Goal: Check status: Check status

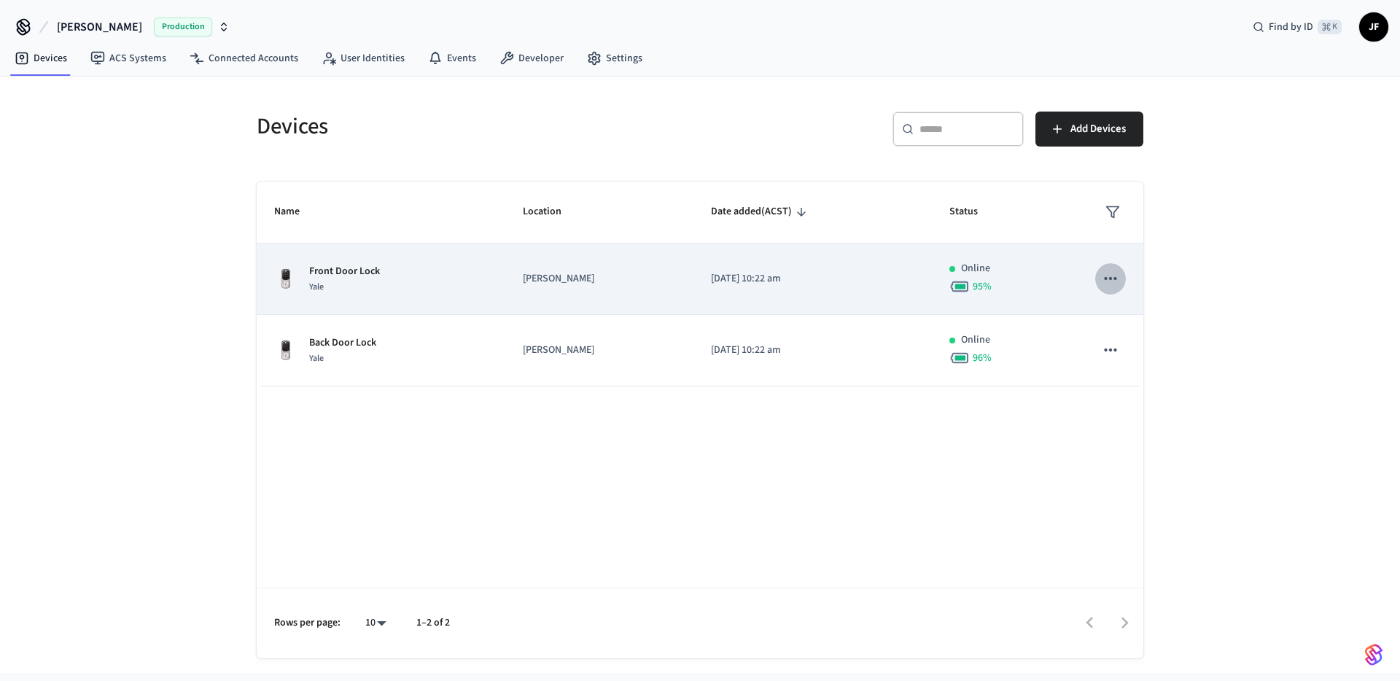
click at [1114, 278] on icon "sticky table" at bounding box center [1110, 278] width 12 height 3
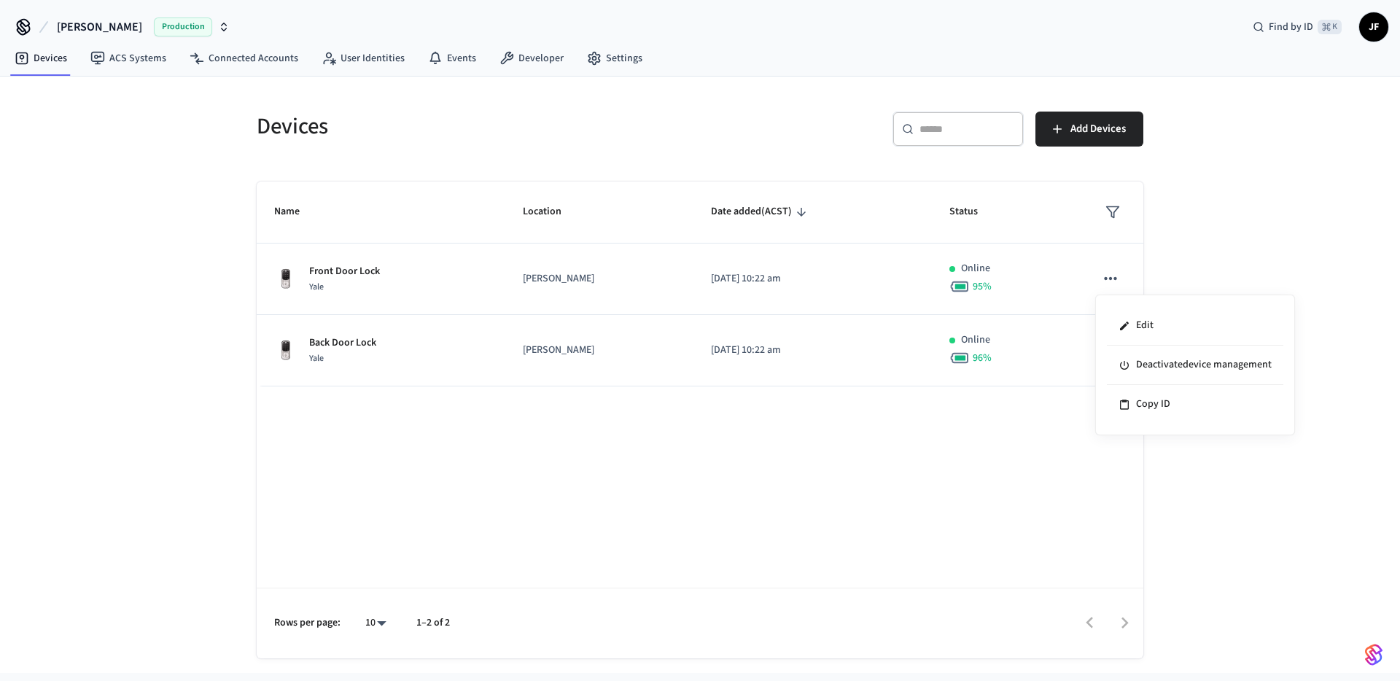
click at [360, 274] on div at bounding box center [700, 340] width 1400 height 681
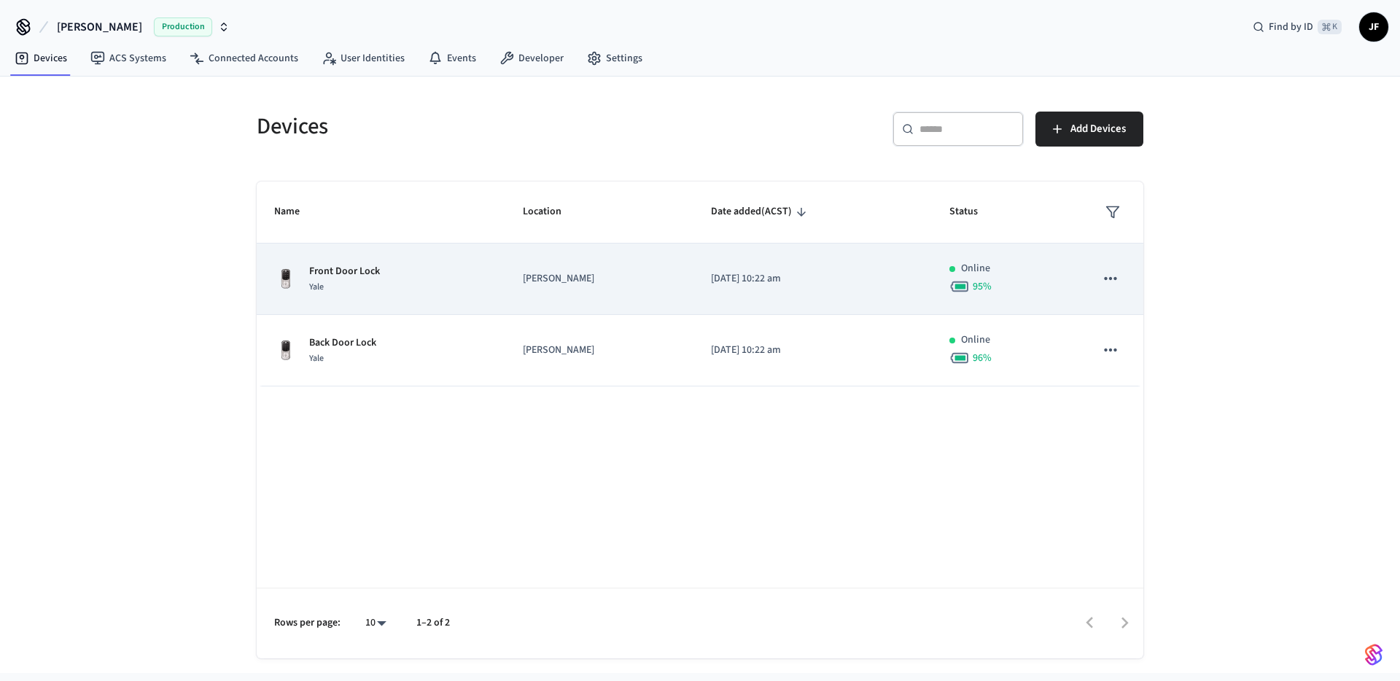
click at [362, 270] on p "Front Door Lock" at bounding box center [344, 271] width 71 height 15
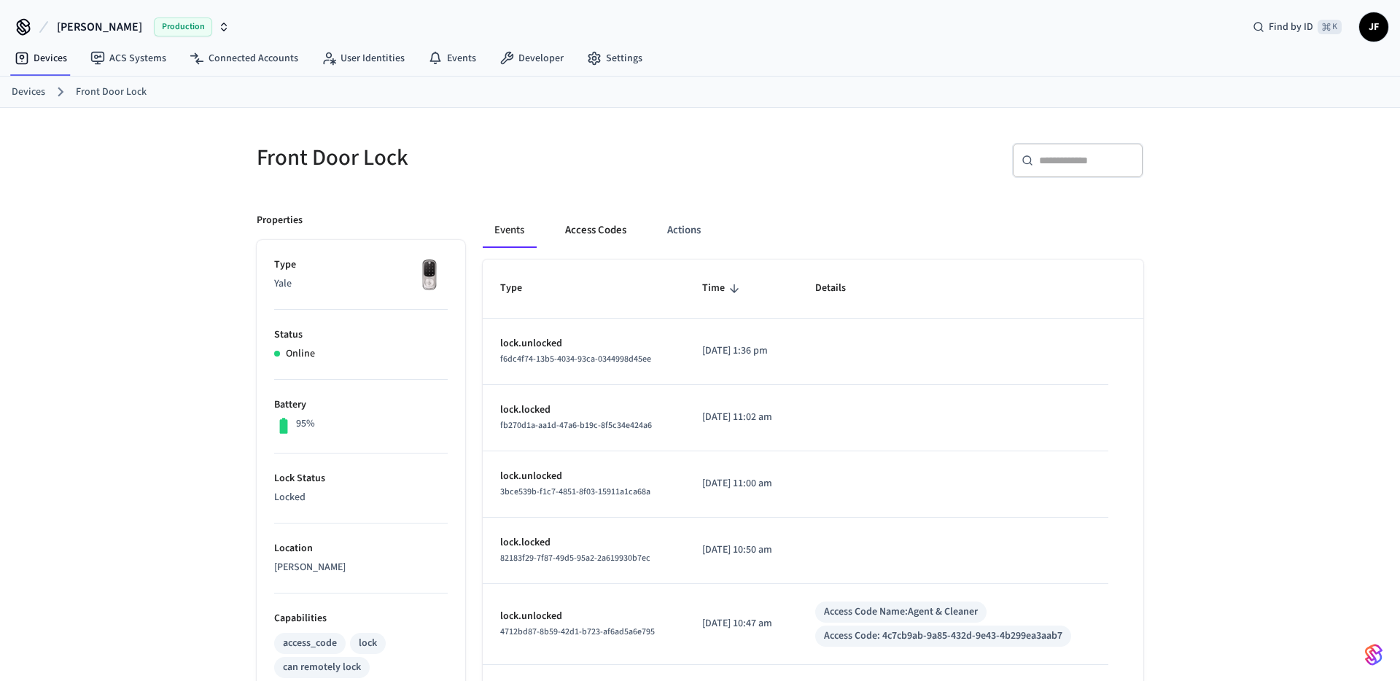
click at [618, 230] on button "Access Codes" at bounding box center [596, 230] width 85 height 35
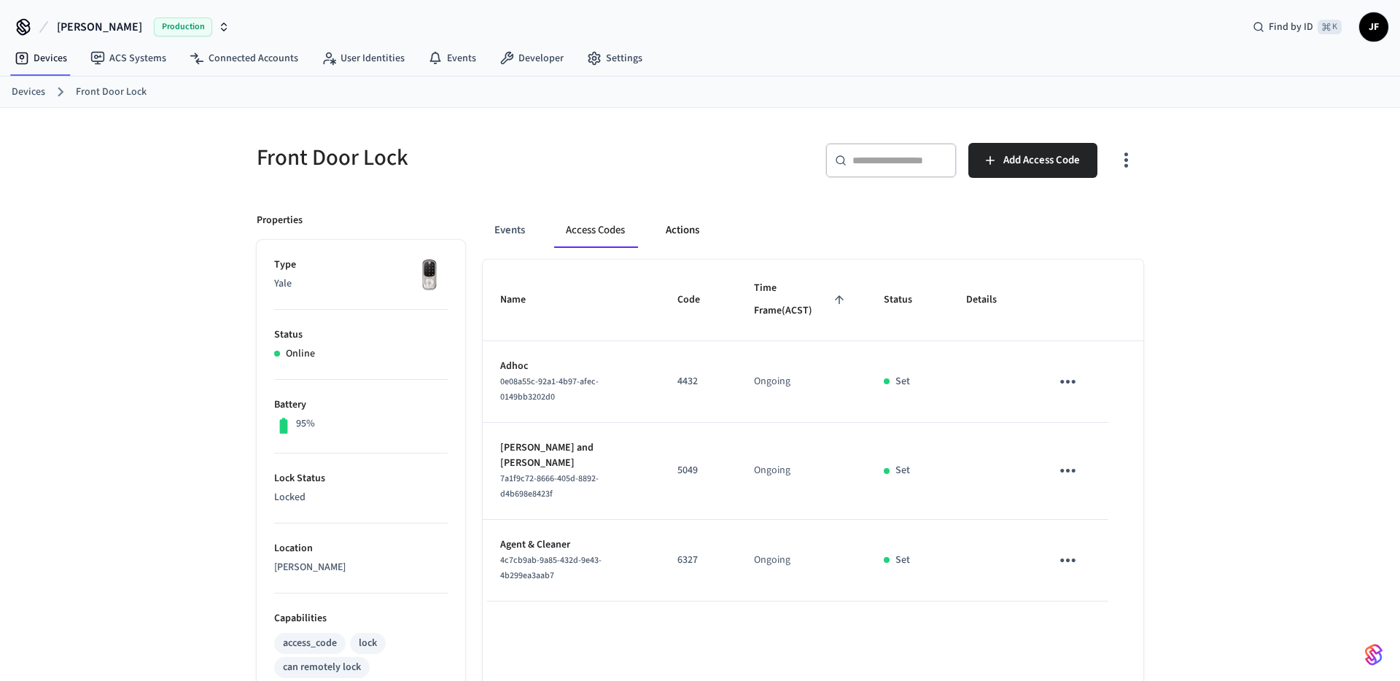
click at [700, 230] on button "Actions" at bounding box center [682, 230] width 57 height 35
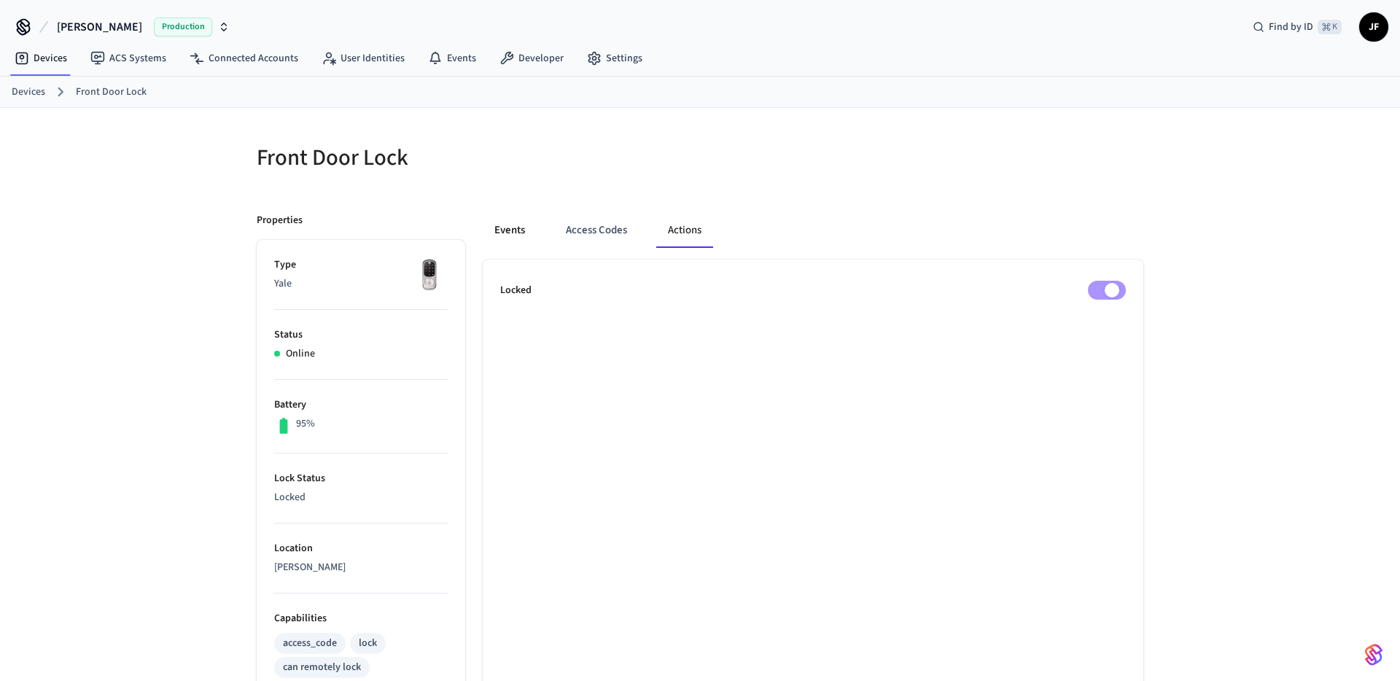
click at [516, 235] on button "Events" at bounding box center [510, 230] width 54 height 35
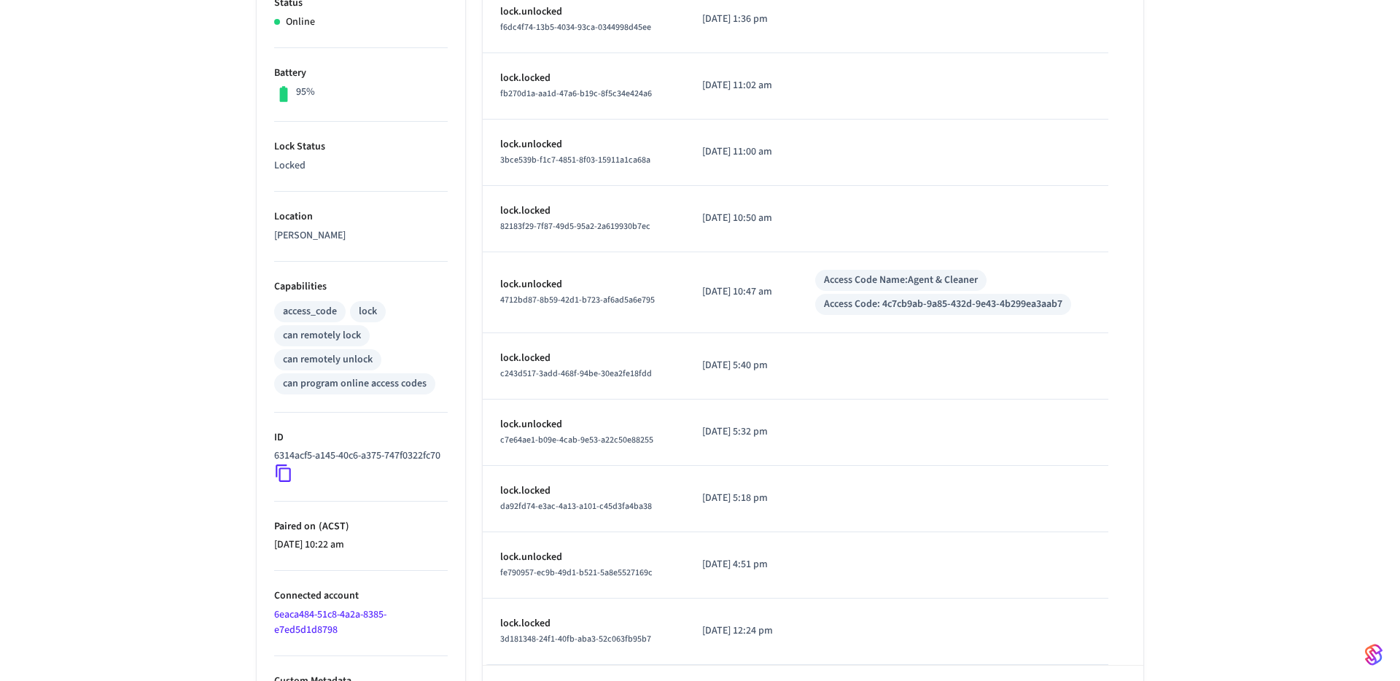
scroll to position [387, 0]
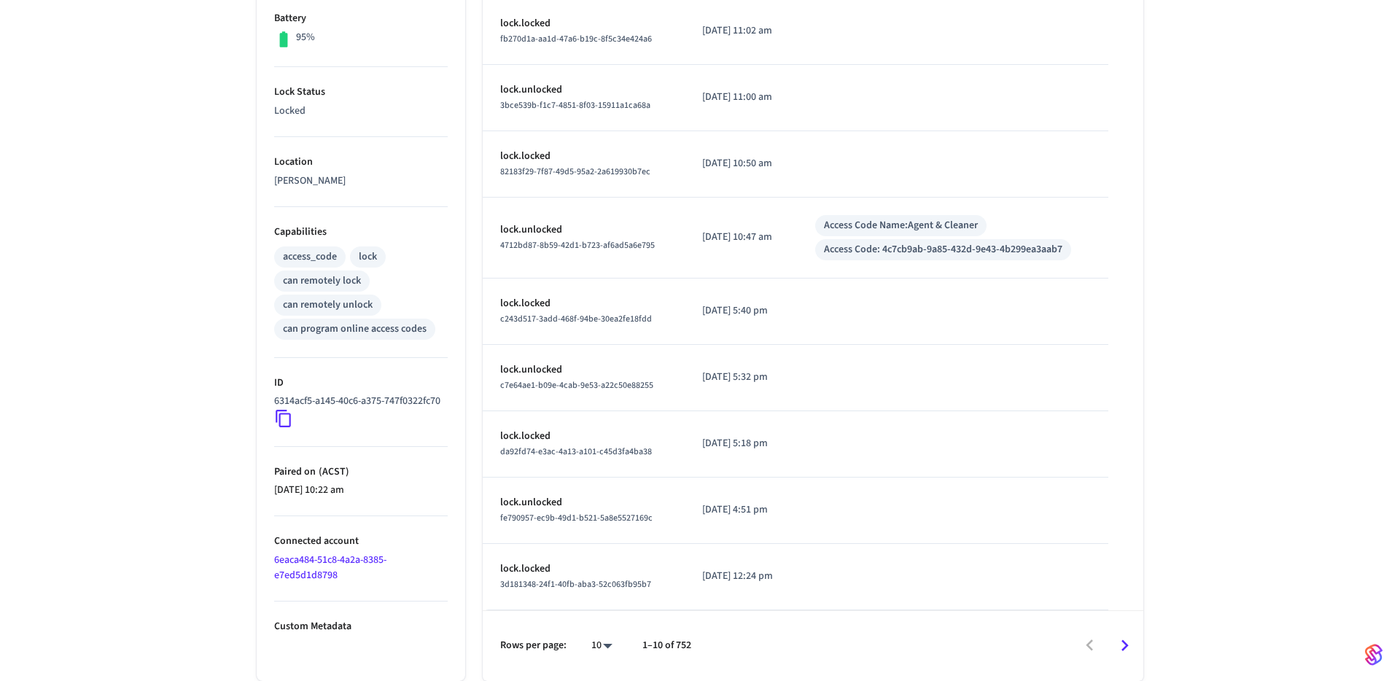
click at [328, 575] on link "6eaca484-51c8-4a2a-8385-e7ed5d1d8798" at bounding box center [330, 568] width 112 height 30
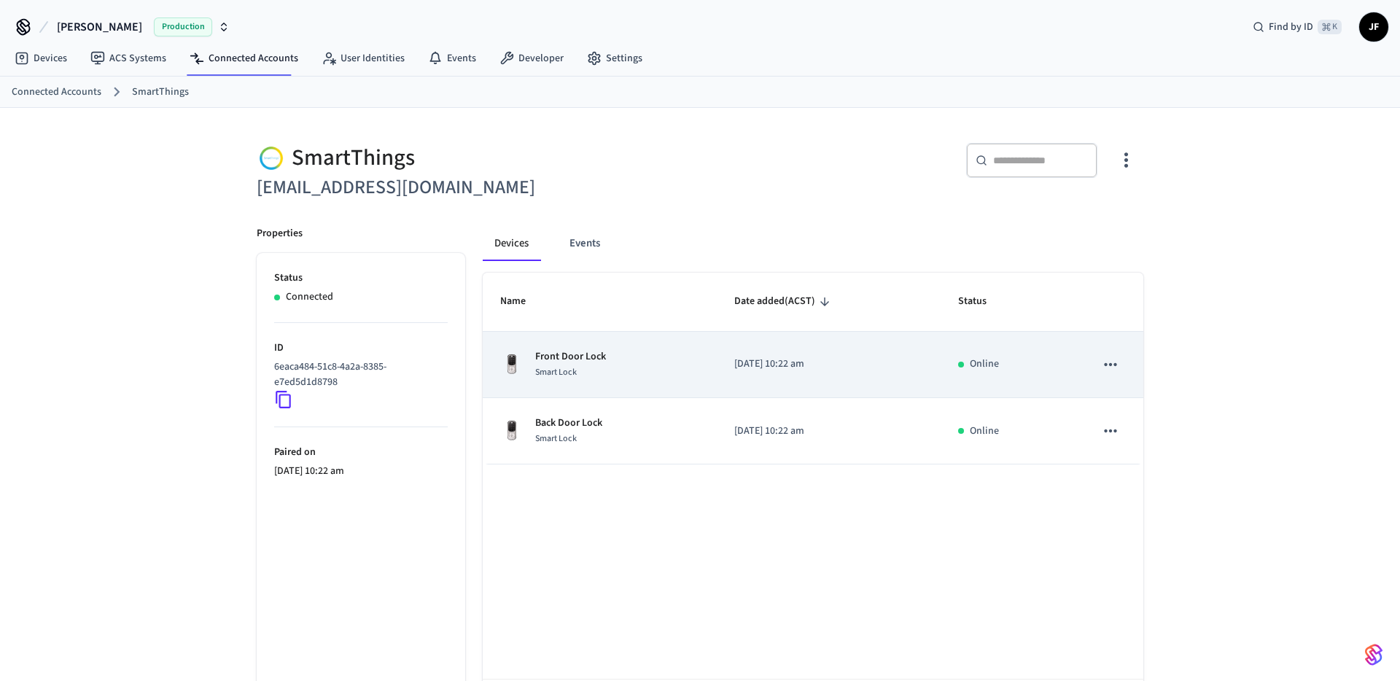
click at [562, 354] on p "Front Door Lock" at bounding box center [570, 356] width 71 height 15
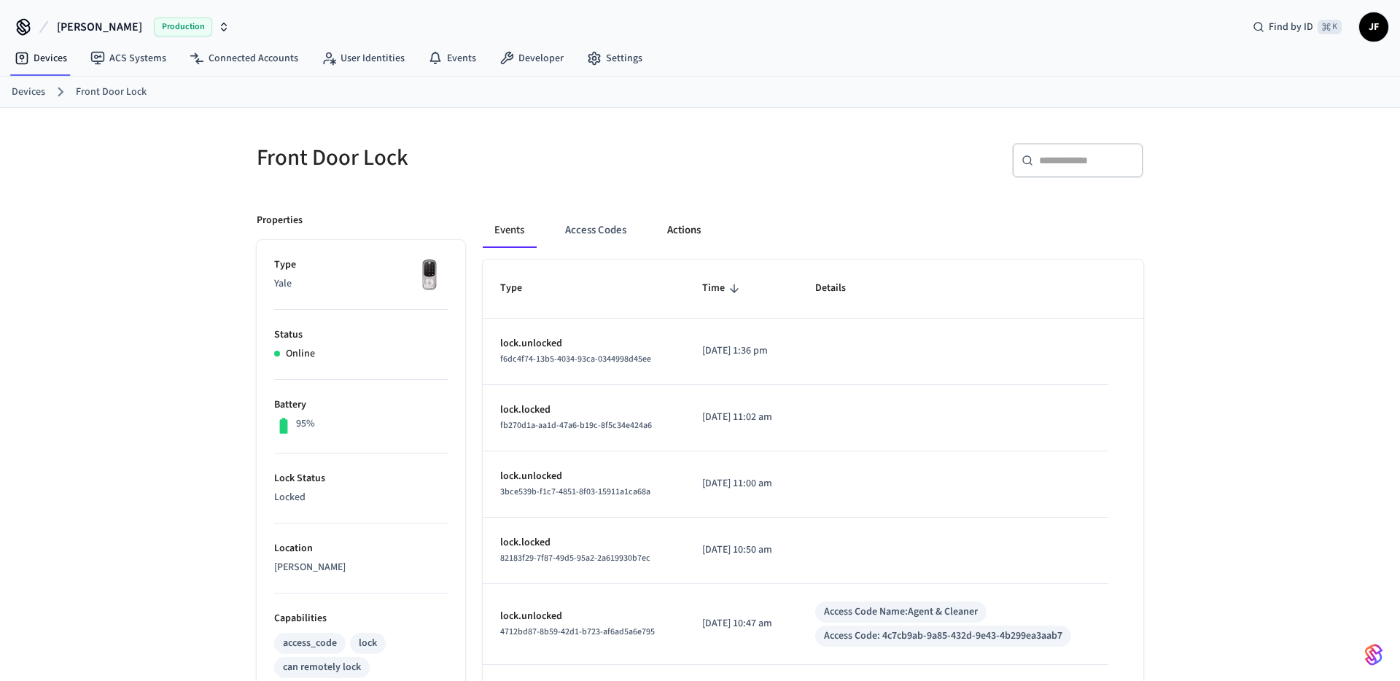
click at [676, 230] on button "Actions" at bounding box center [684, 230] width 57 height 35
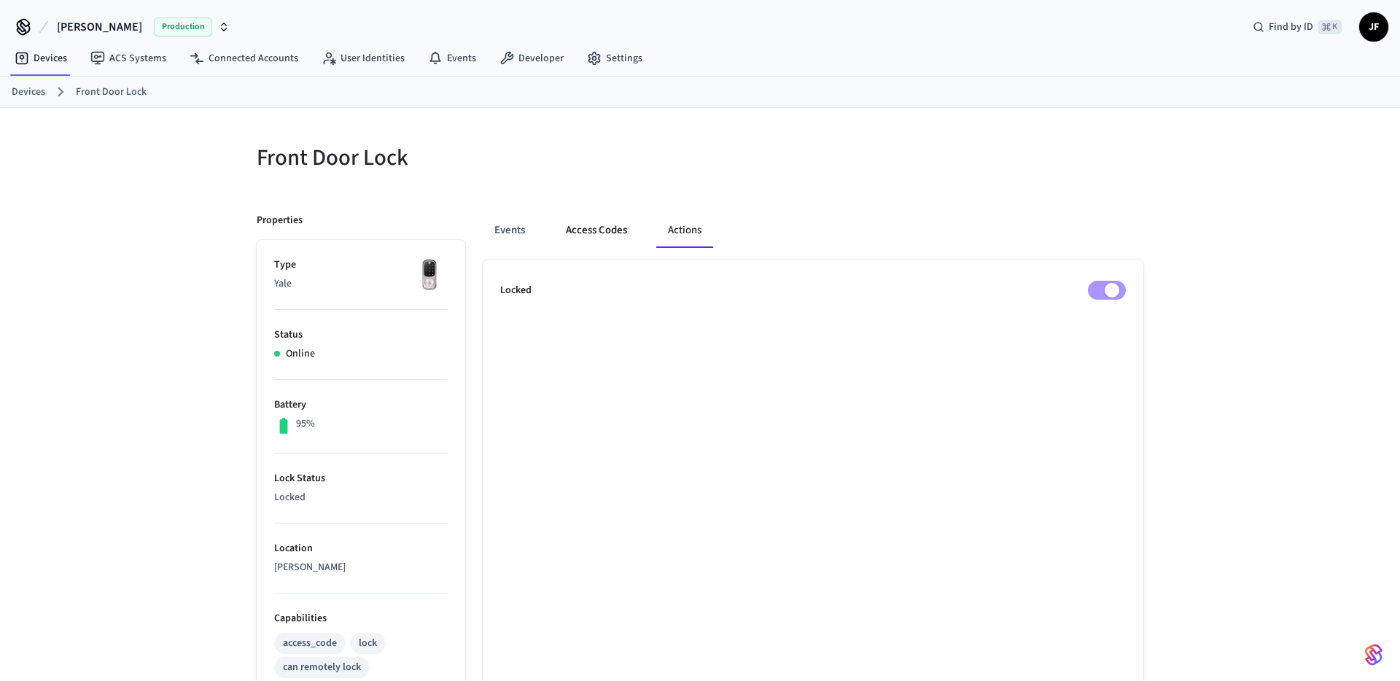
click at [575, 229] on button "Access Codes" at bounding box center [596, 230] width 85 height 35
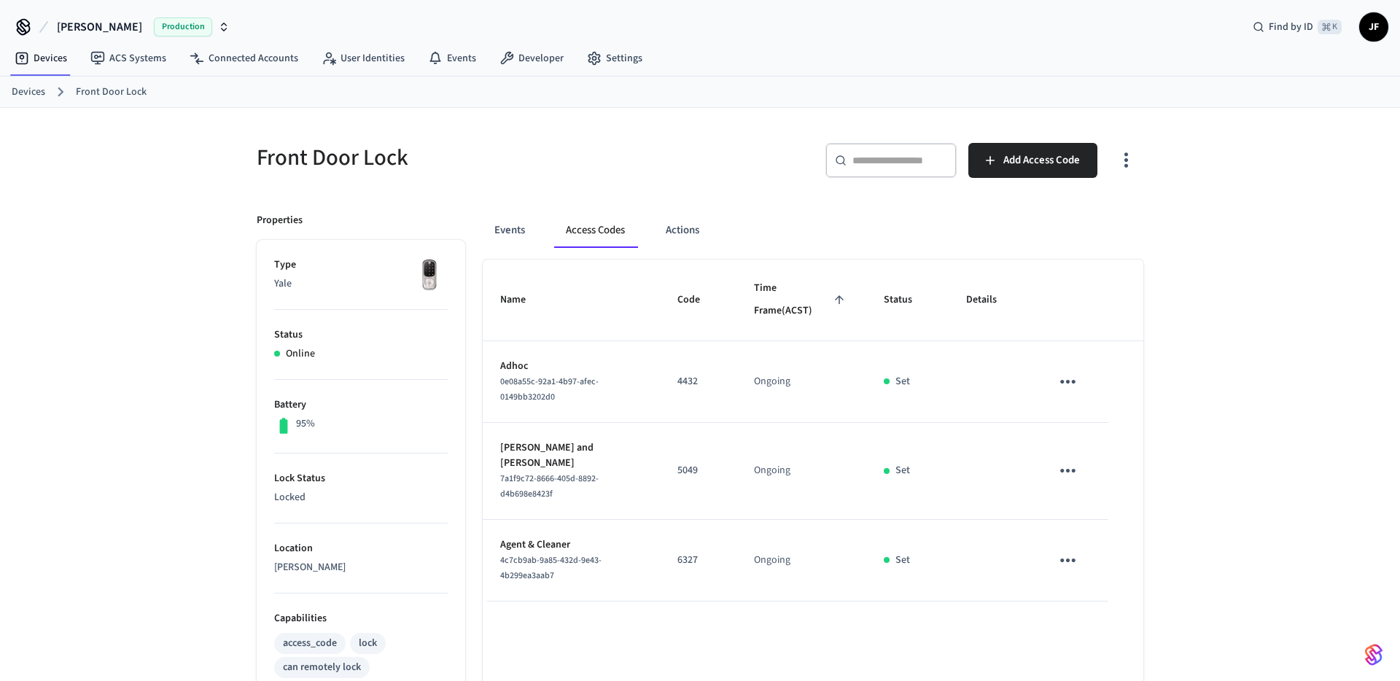
click at [39, 92] on link "Devices" at bounding box center [29, 92] width 34 height 15
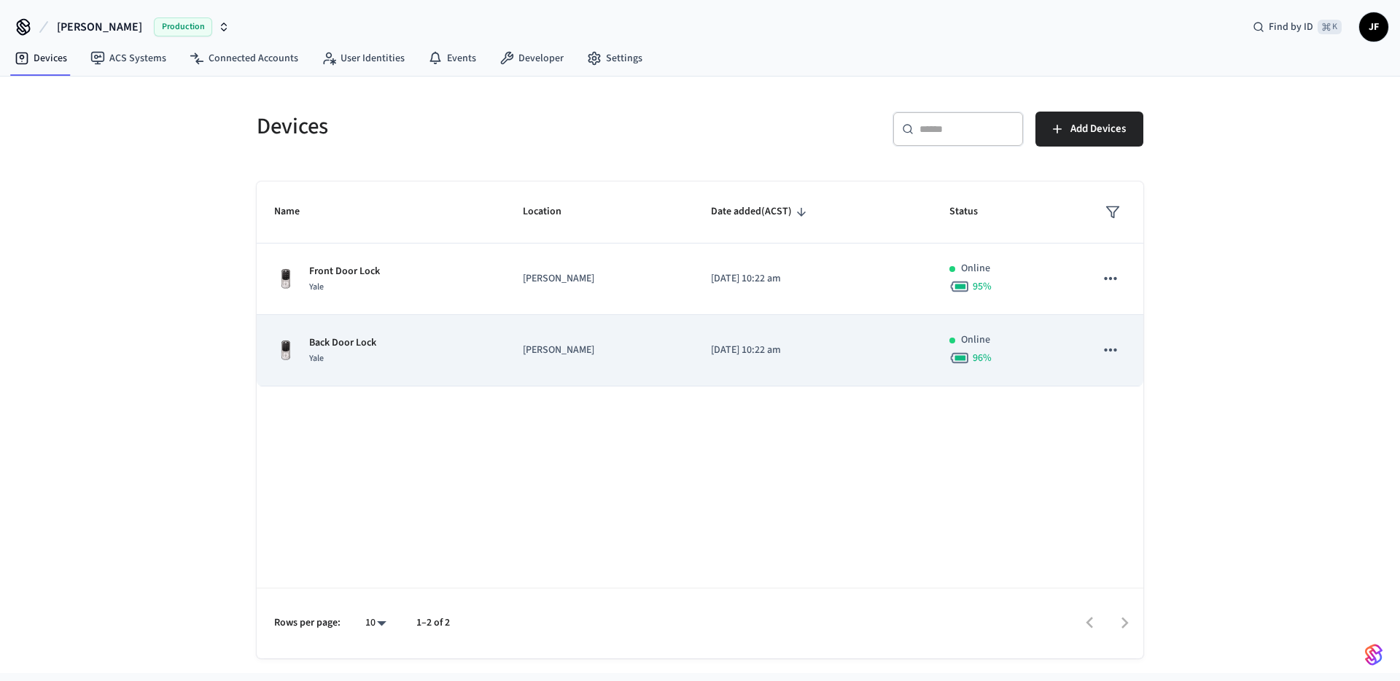
click at [354, 330] on td "Back Door Lock Yale" at bounding box center [381, 350] width 249 height 71
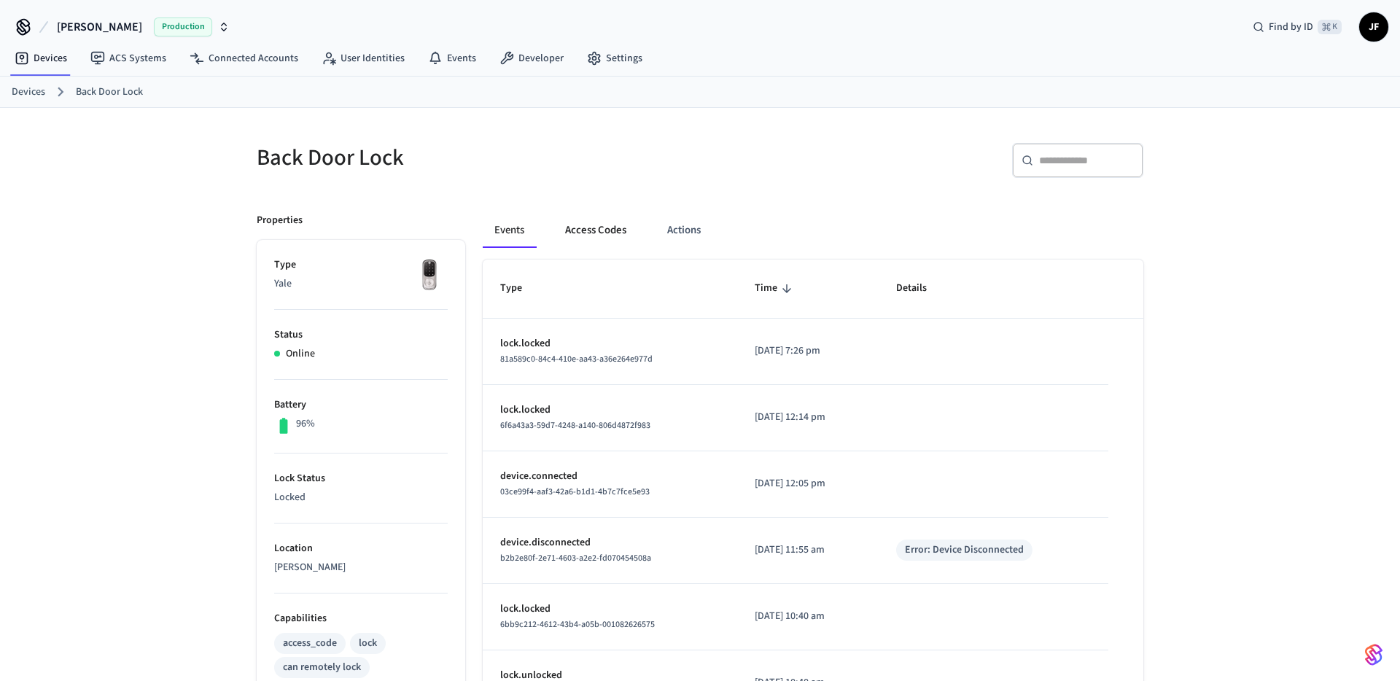
click at [615, 228] on button "Access Codes" at bounding box center [596, 230] width 85 height 35
